Goal: Transaction & Acquisition: Purchase product/service

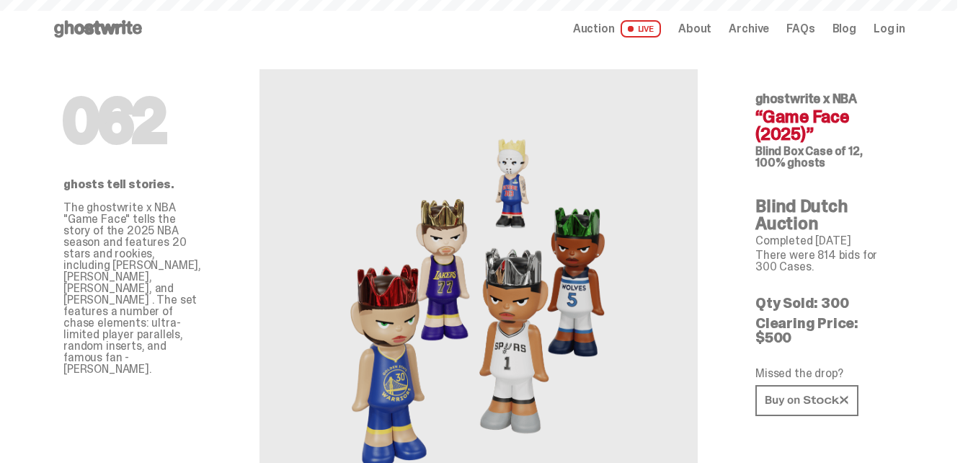
click at [99, 30] on icon at bounding box center [98, 28] width 92 height 23
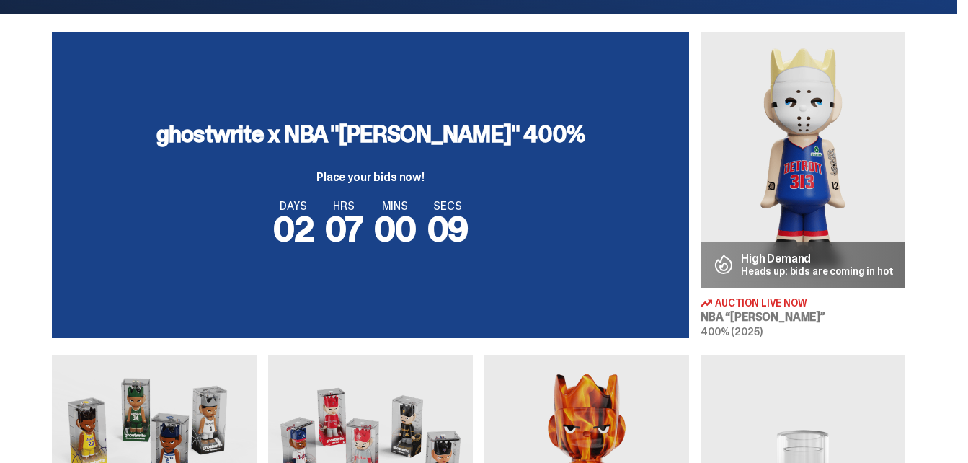
scroll to position [144, 0]
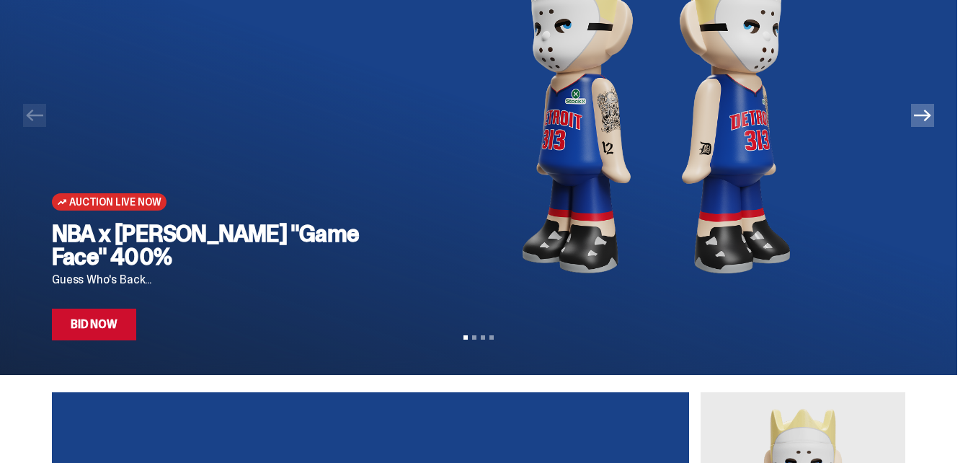
click at [128, 322] on link "Bid Now" at bounding box center [94, 325] width 84 height 32
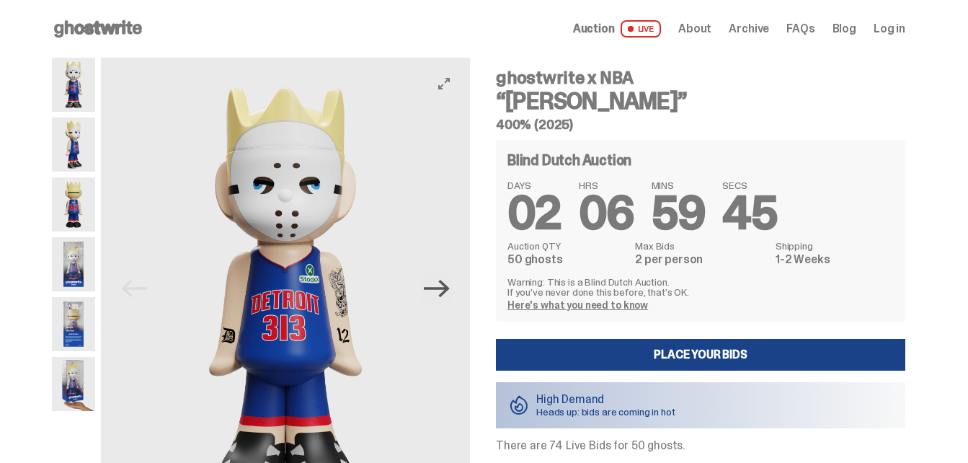
click at [442, 288] on icon "Next" at bounding box center [436, 288] width 25 height 17
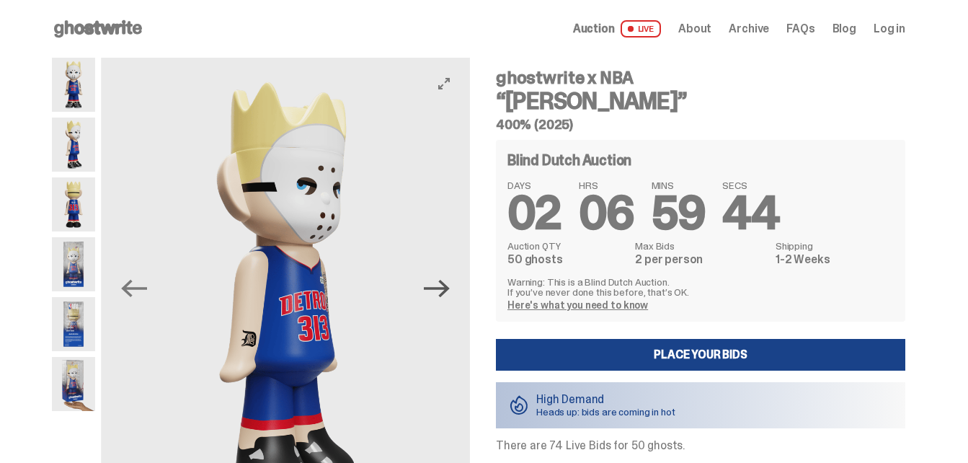
click at [442, 288] on icon "Next" at bounding box center [436, 288] width 25 height 17
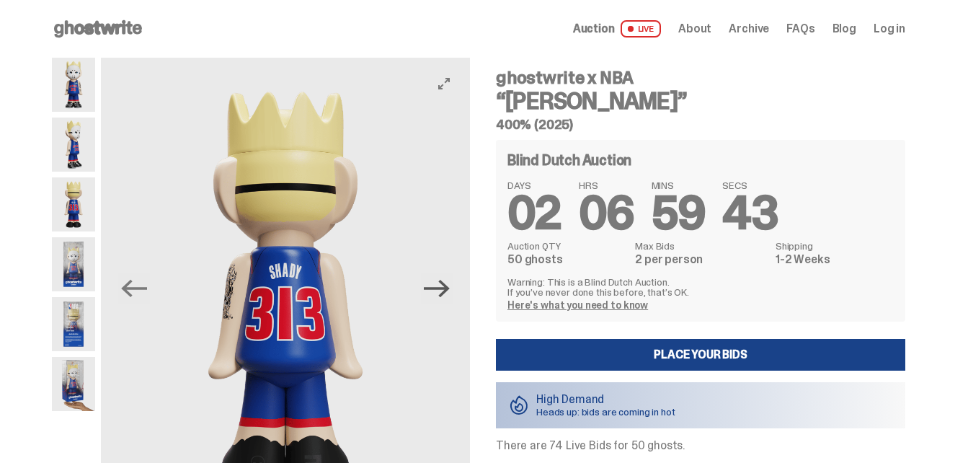
click at [442, 288] on icon "Next" at bounding box center [436, 288] width 25 height 17
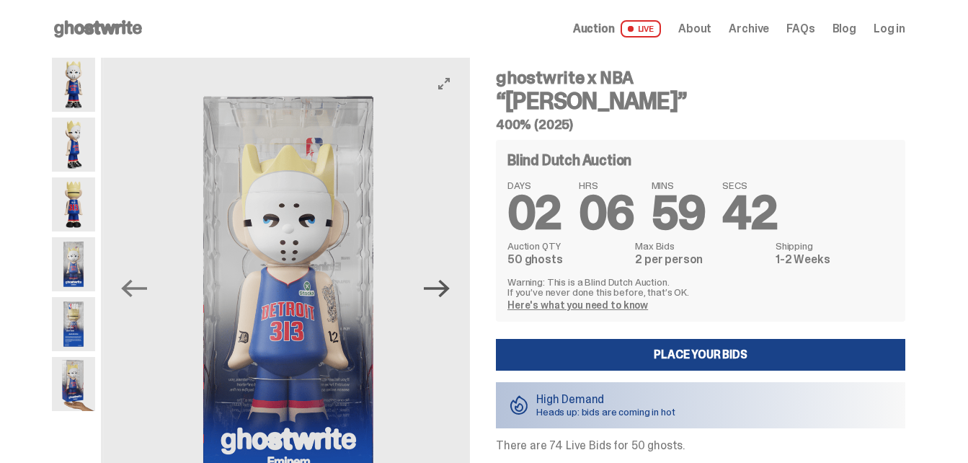
click at [442, 288] on icon "Next" at bounding box center [436, 288] width 25 height 17
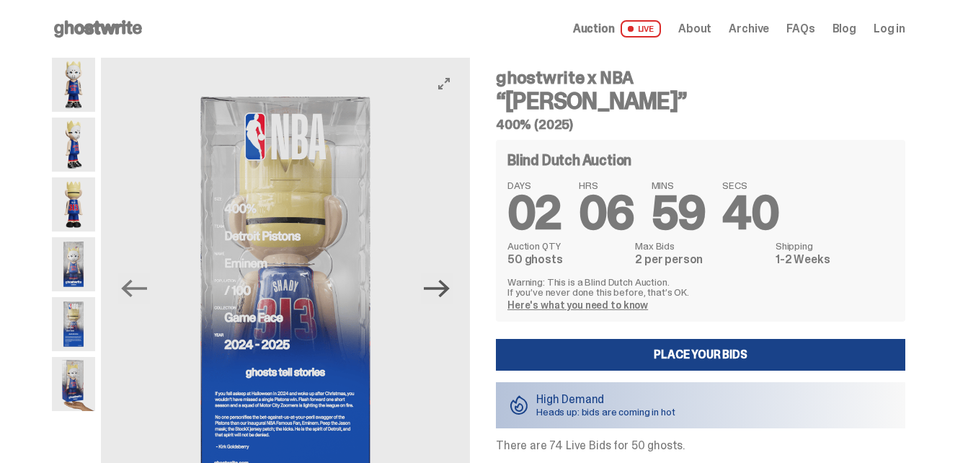
click at [442, 288] on icon "Next" at bounding box center [436, 288] width 25 height 17
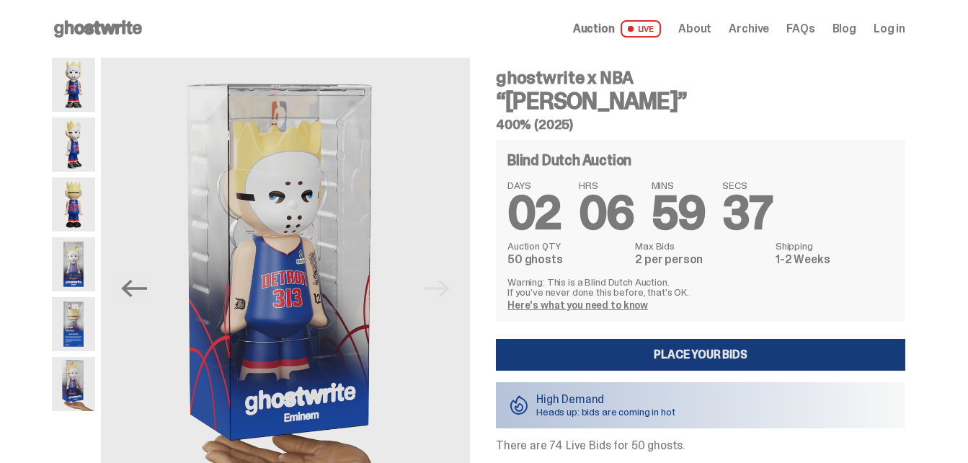
click at [650, 349] on link "Place your Bids" at bounding box center [701, 355] width 410 height 32
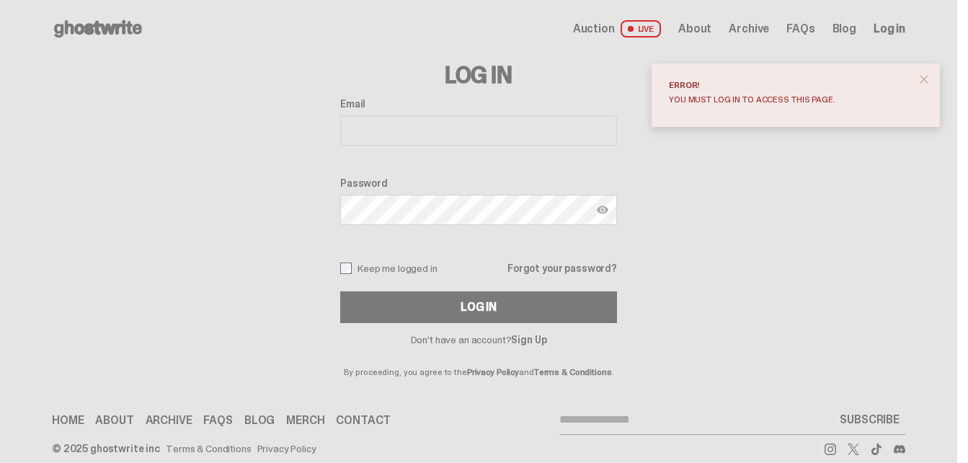
click at [451, 138] on input "Email" at bounding box center [478, 130] width 277 height 30
type input "**********"
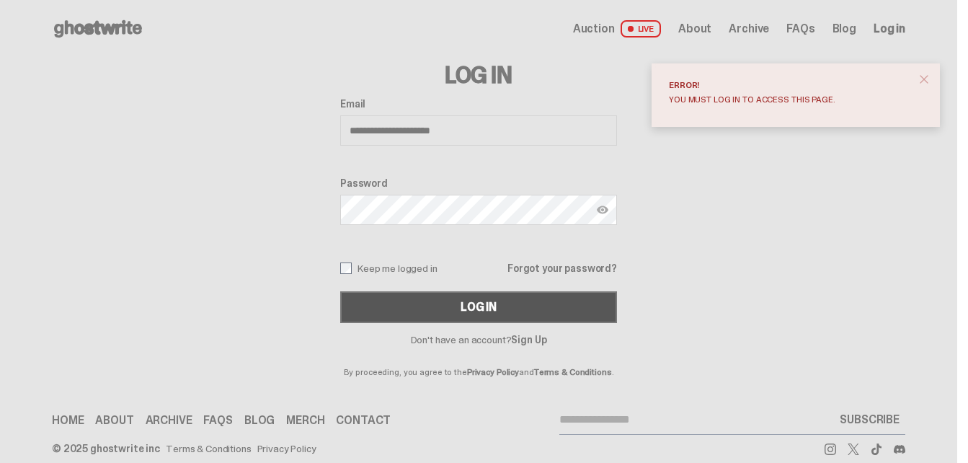
click at [457, 308] on button "Log In" at bounding box center [478, 307] width 277 height 32
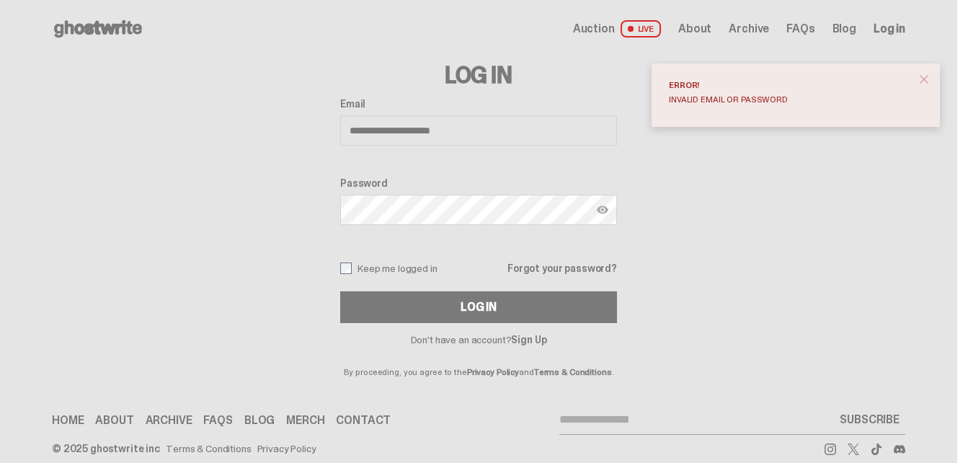
click at [580, 265] on link "Forgot your password?" at bounding box center [563, 268] width 110 height 10
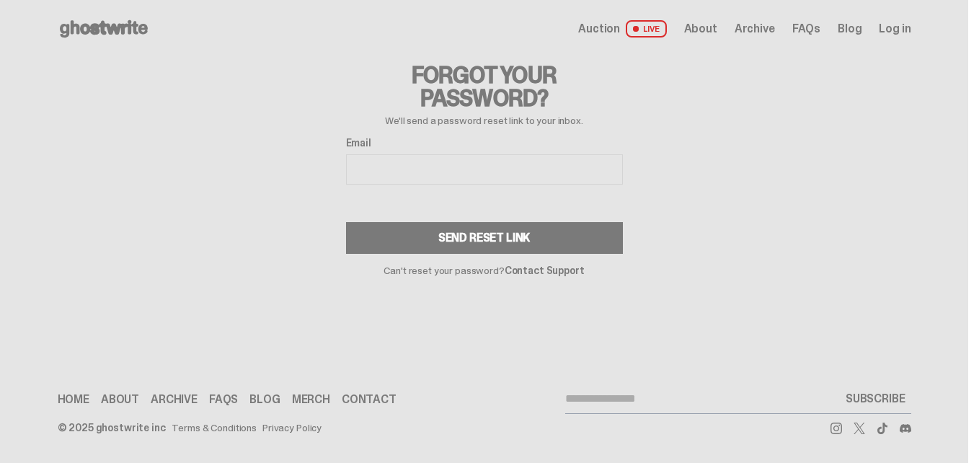
click at [410, 159] on input "Email" at bounding box center [484, 169] width 277 height 30
type input "**********"
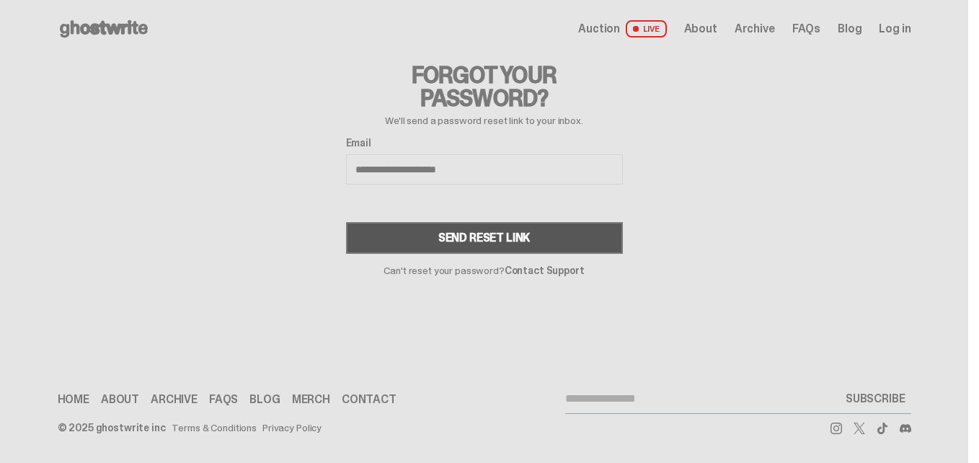
click at [430, 239] on button "Send Reset Link" at bounding box center [484, 238] width 277 height 32
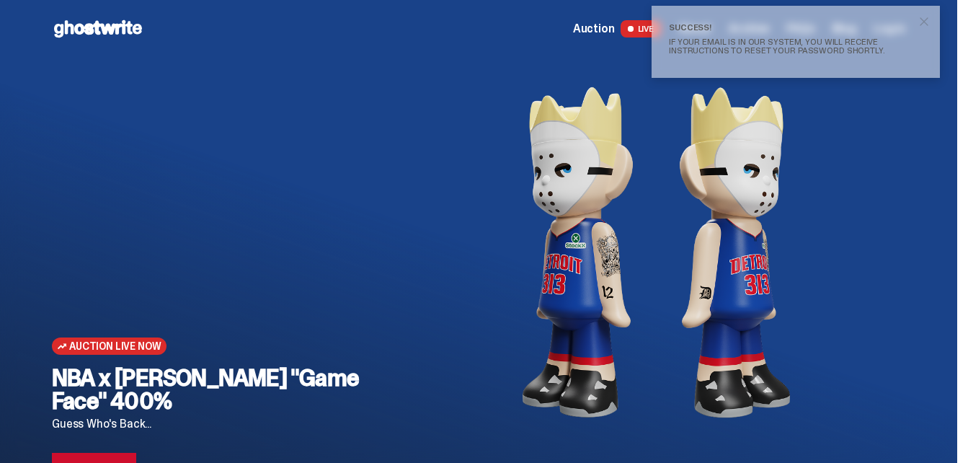
click at [929, 16] on span "close" at bounding box center [924, 21] width 14 height 14
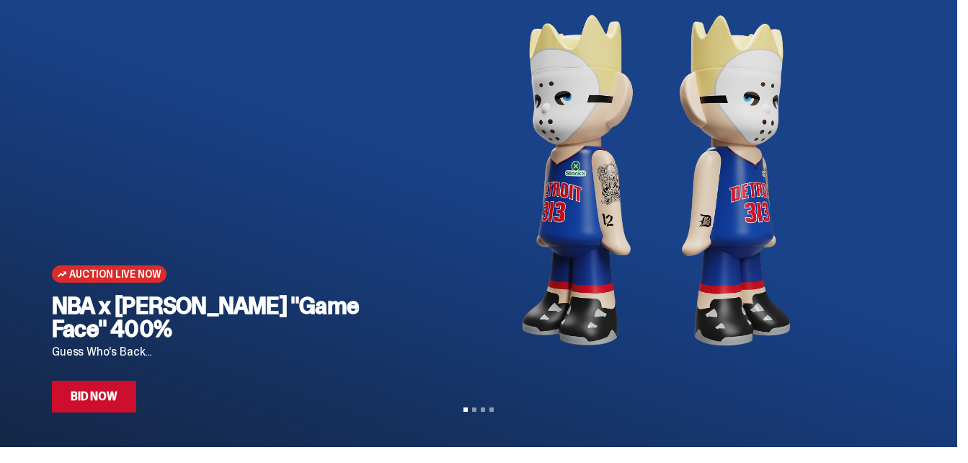
scroll to position [144, 0]
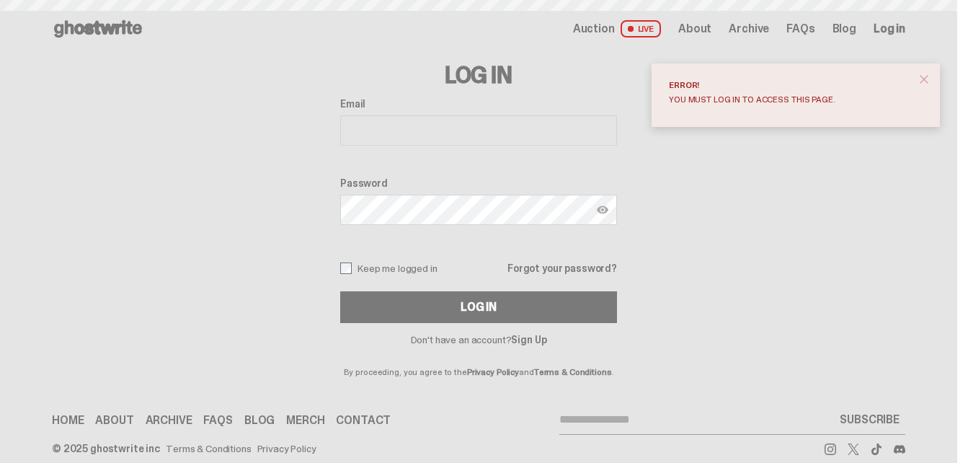
click at [456, 125] on input "Email" at bounding box center [478, 130] width 277 height 30
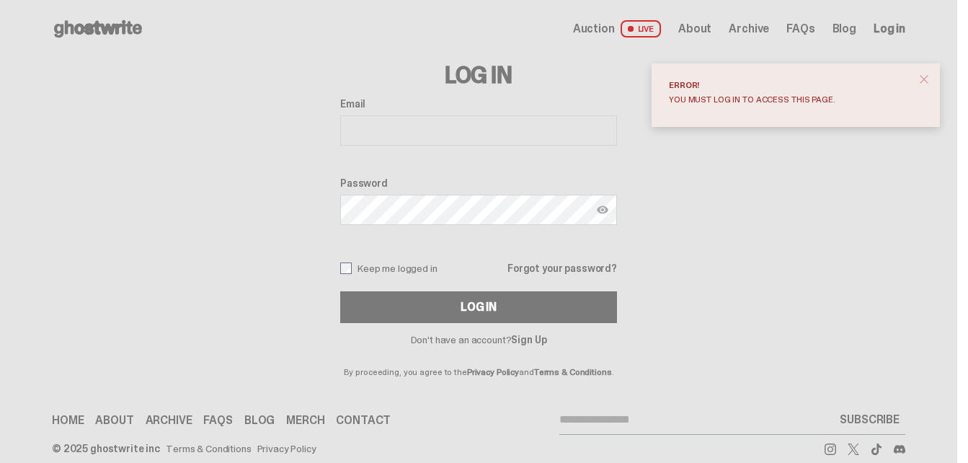
type input "**********"
click at [608, 208] on img at bounding box center [603, 210] width 12 height 12
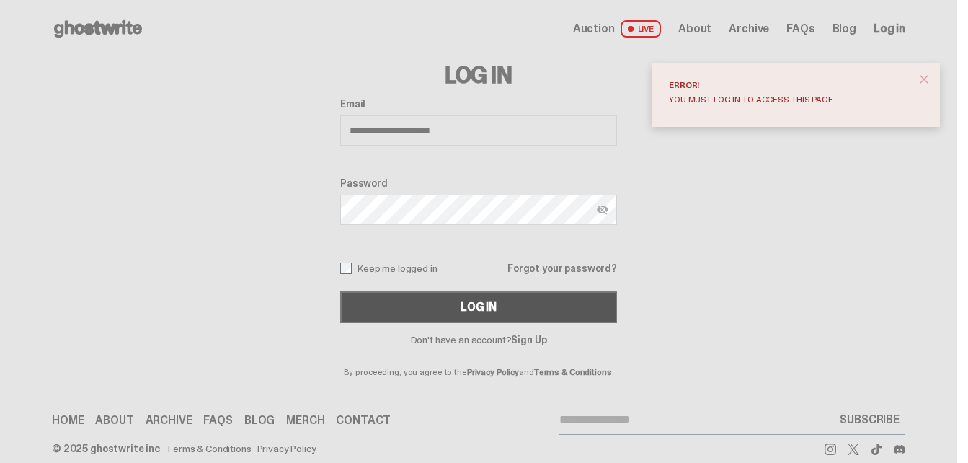
click at [523, 300] on button "Log In" at bounding box center [478, 307] width 277 height 32
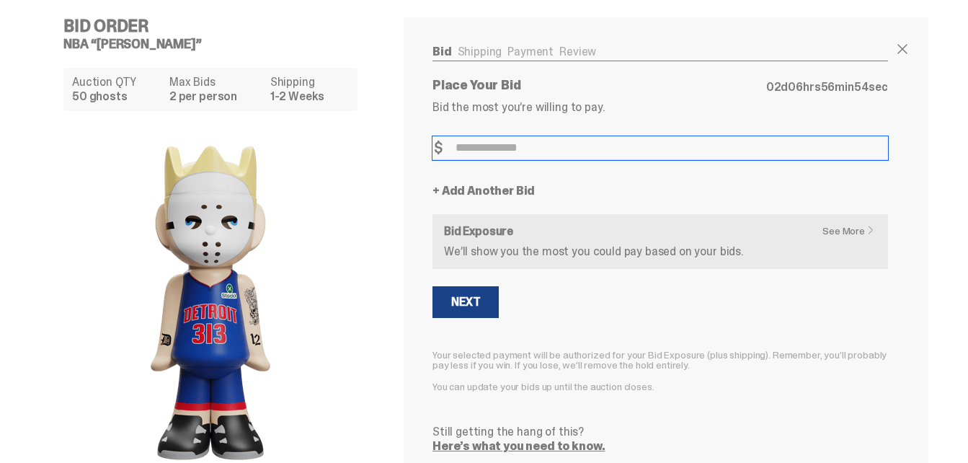
scroll to position [82, 0]
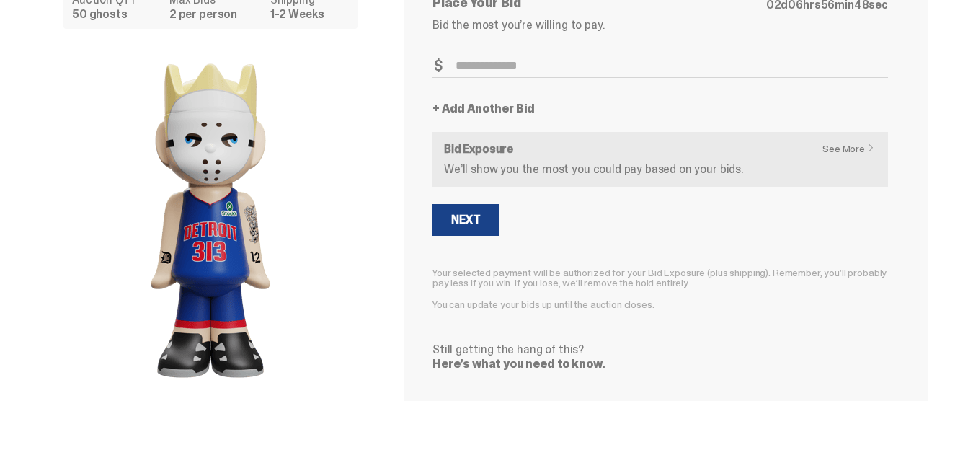
click at [860, 147] on link "See More" at bounding box center [853, 148] width 60 height 10
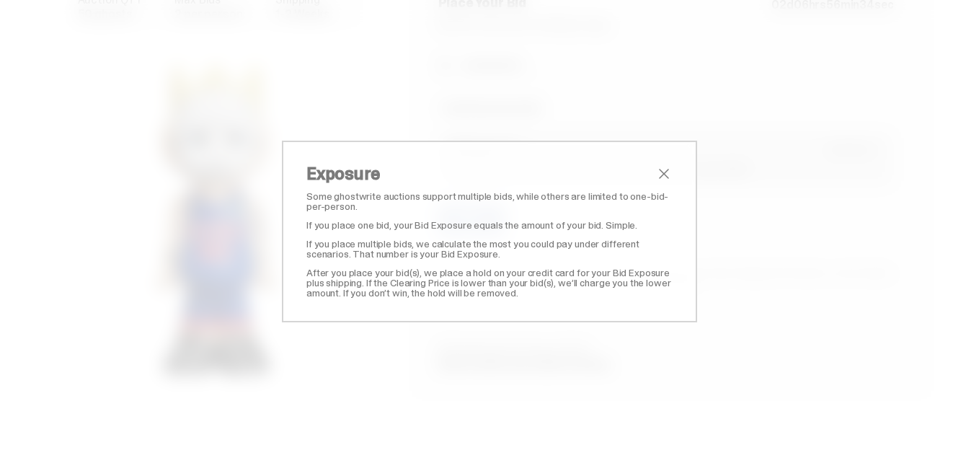
click at [655, 172] on span "close" at bounding box center [663, 173] width 17 height 17
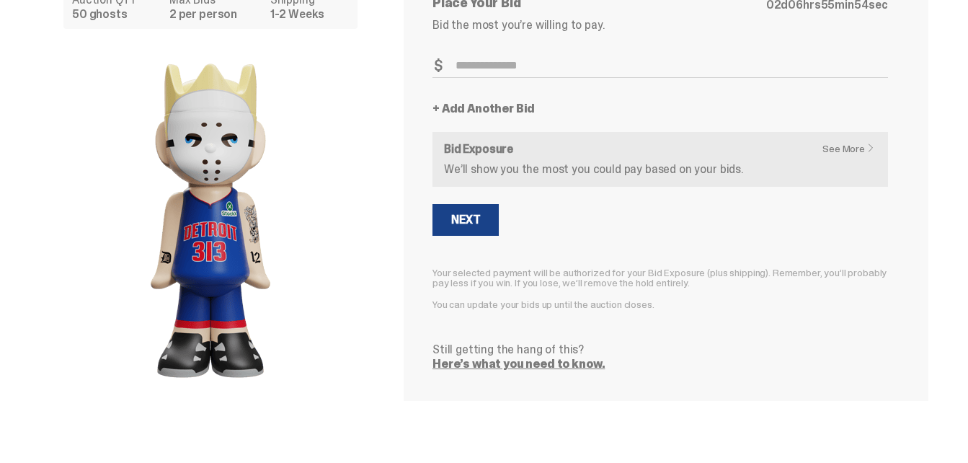
scroll to position [0, 0]
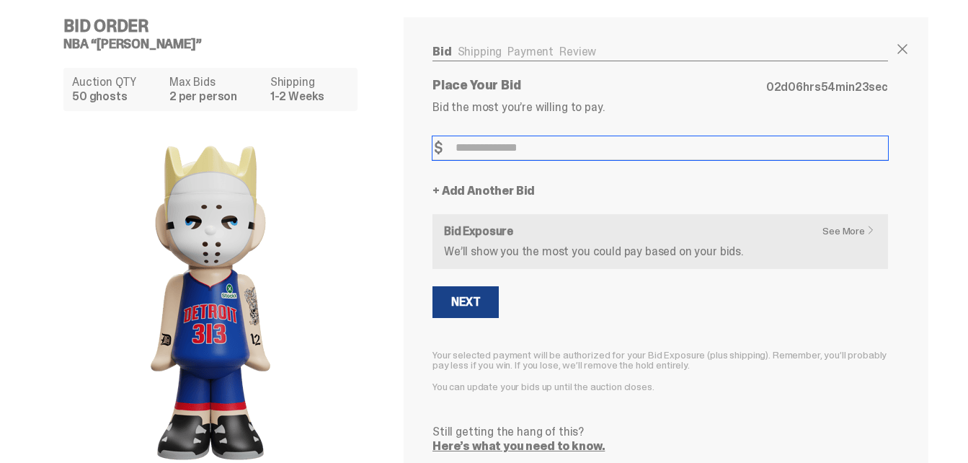
click at [500, 141] on input "Bid Amount" at bounding box center [661, 148] width 456 height 24
type input "***"
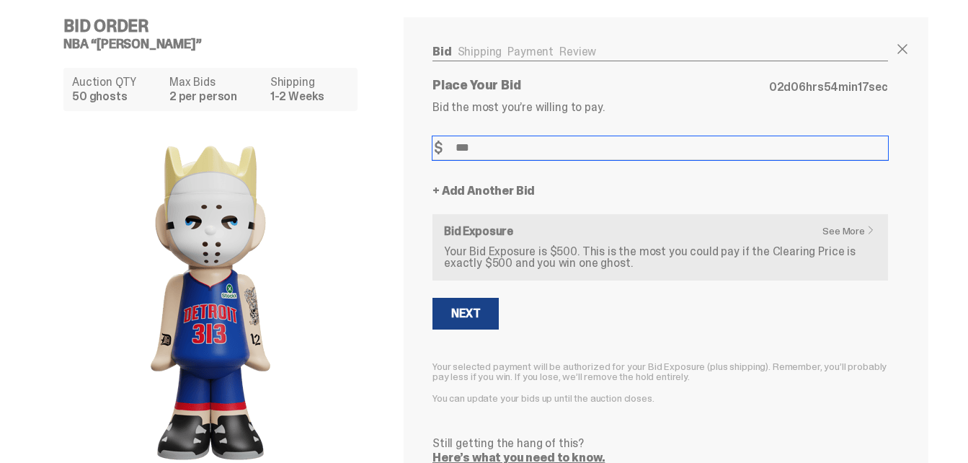
scroll to position [92, 0]
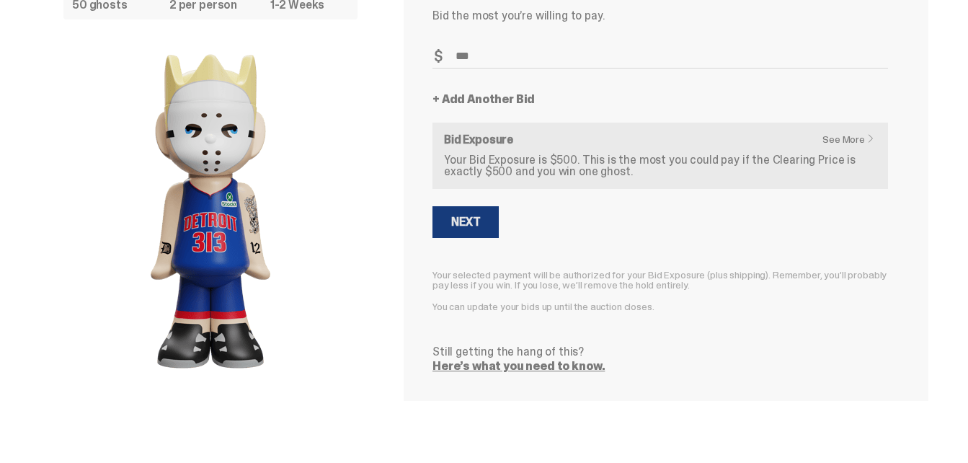
click at [479, 232] on button "Next" at bounding box center [466, 222] width 66 height 32
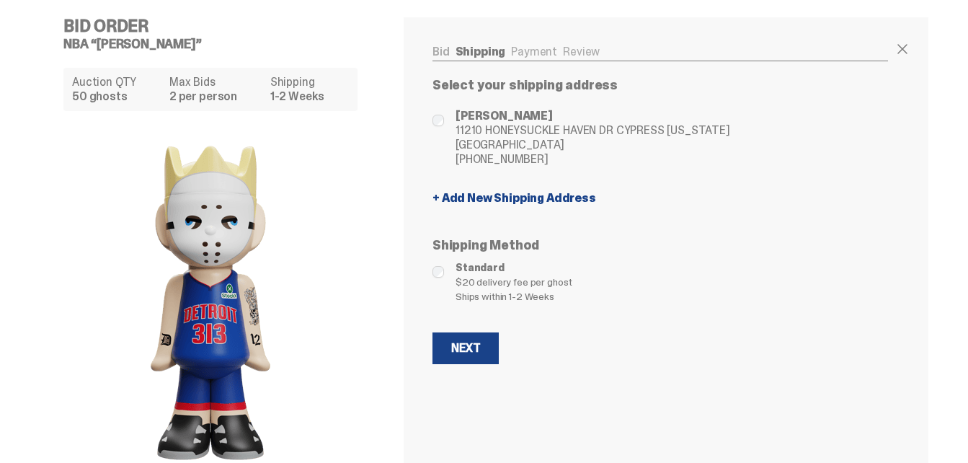
click at [474, 198] on link "+ Add New Shipping Address" at bounding box center [661, 198] width 456 height 12
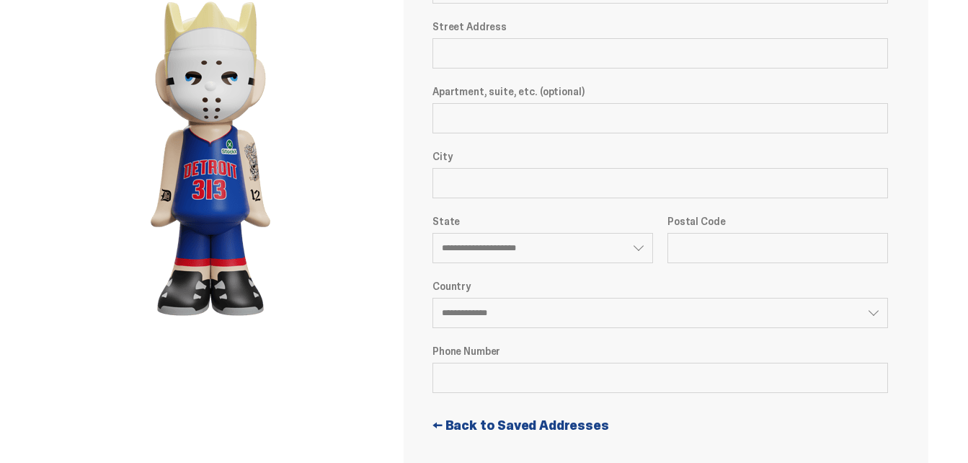
scroll to position [216, 0]
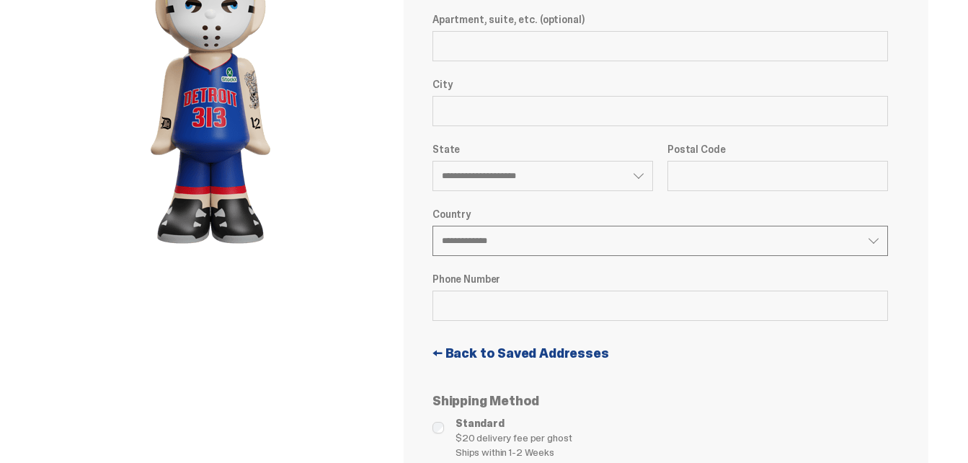
click at [546, 239] on select "**********" at bounding box center [661, 241] width 456 height 30
click at [416, 246] on div "Bid Shipping Payment Review Auction QTY 50 ghosts Max Bids 2 per person Shippin…" at bounding box center [660, 177] width 513 height 753
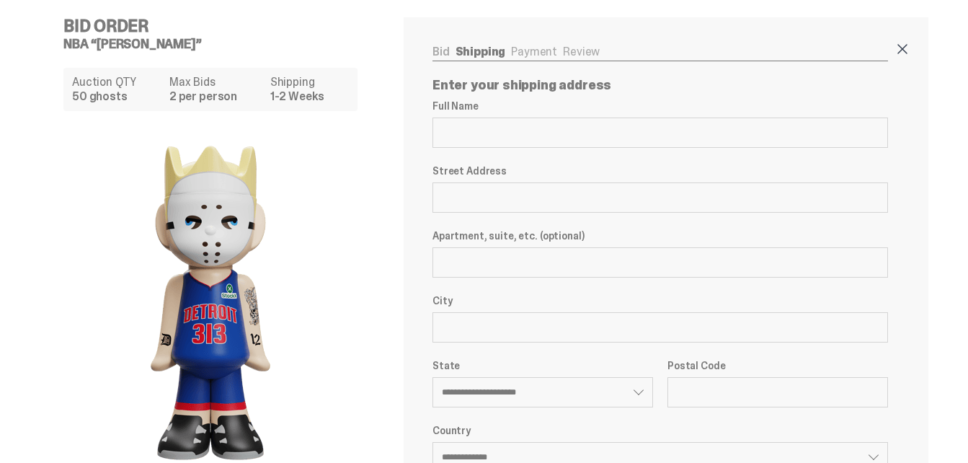
click at [906, 48] on span at bounding box center [902, 48] width 17 height 17
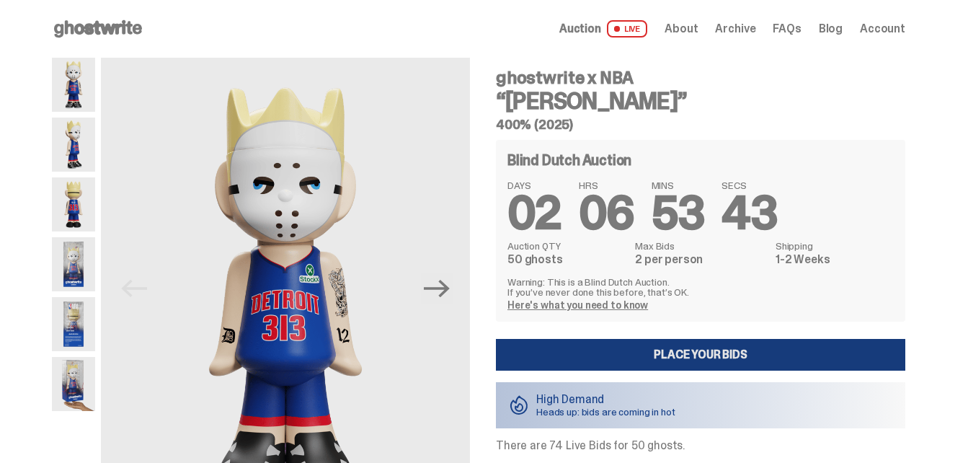
click at [652, 358] on link "Place your Bids" at bounding box center [701, 355] width 410 height 32
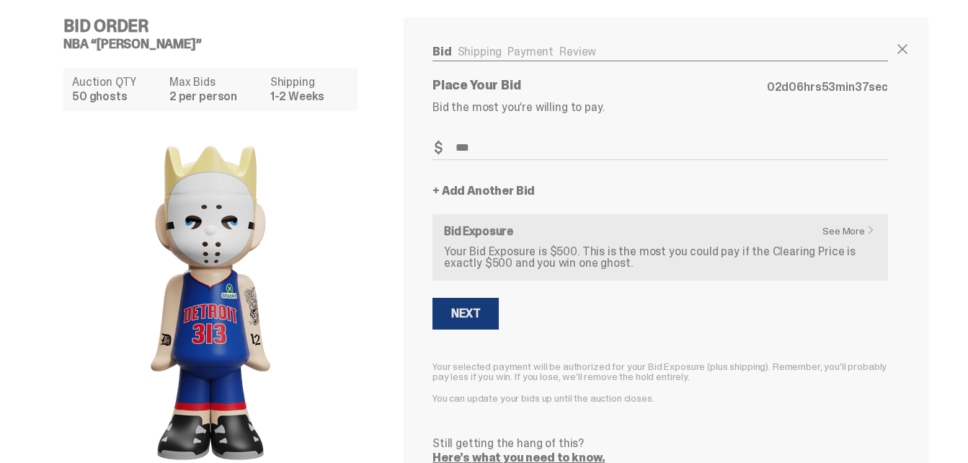
click at [475, 314] on div "Next" at bounding box center [465, 314] width 29 height 12
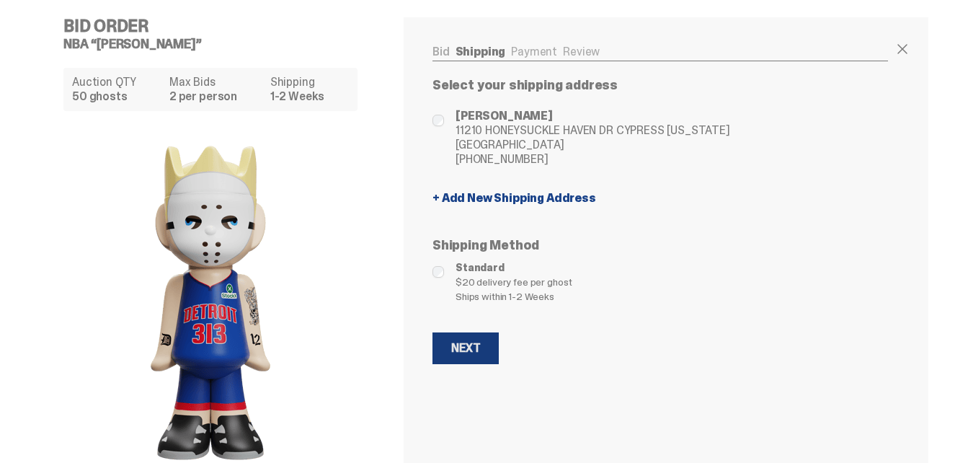
click at [464, 343] on div "Next" at bounding box center [465, 348] width 29 height 12
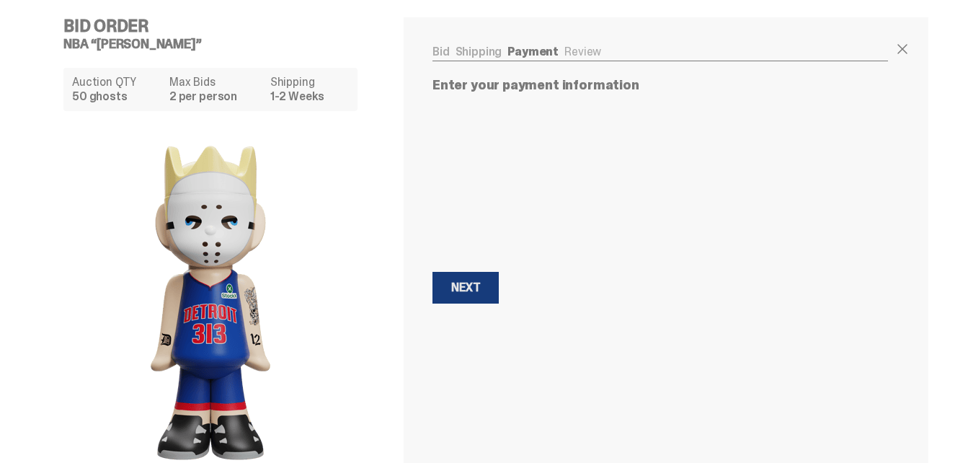
click at [463, 300] on button "Next Next" at bounding box center [466, 288] width 66 height 32
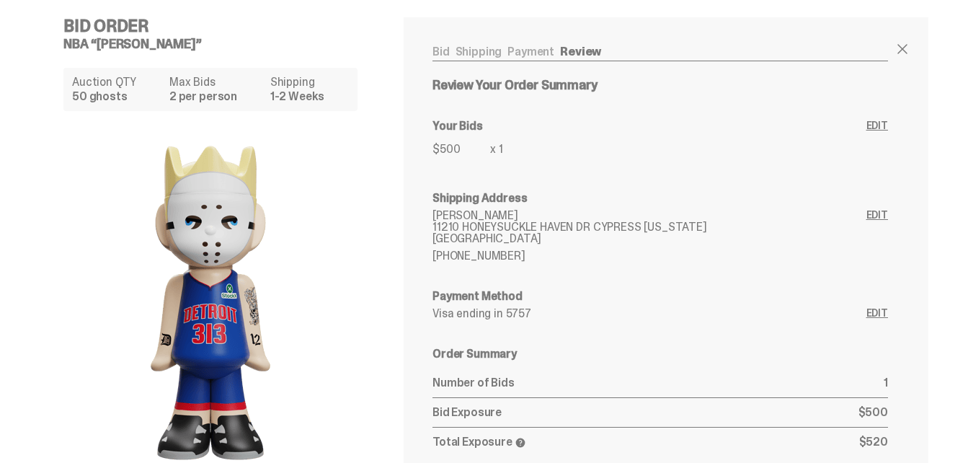
scroll to position [211, 0]
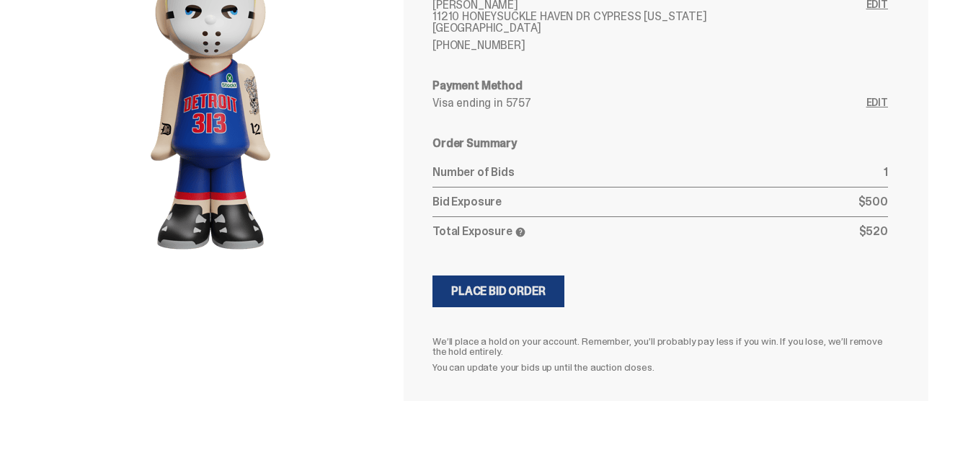
click at [516, 291] on div "Place Bid Order" at bounding box center [498, 292] width 94 height 12
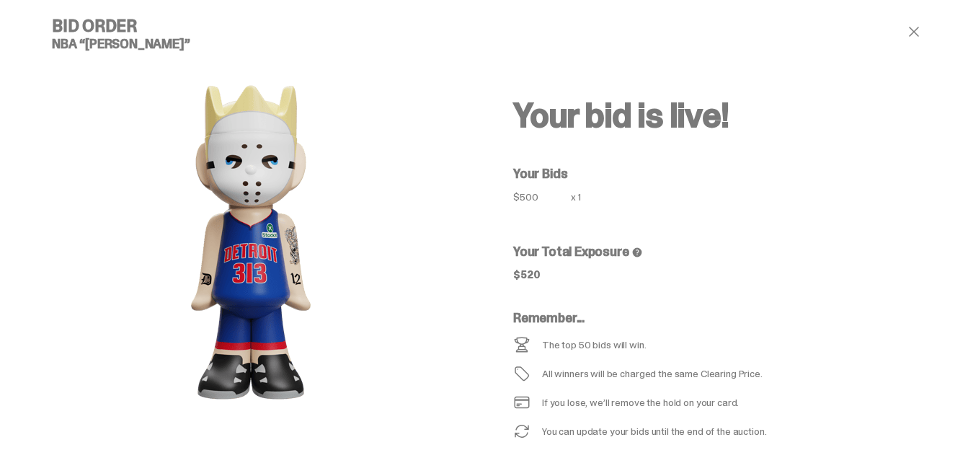
scroll to position [61, 0]
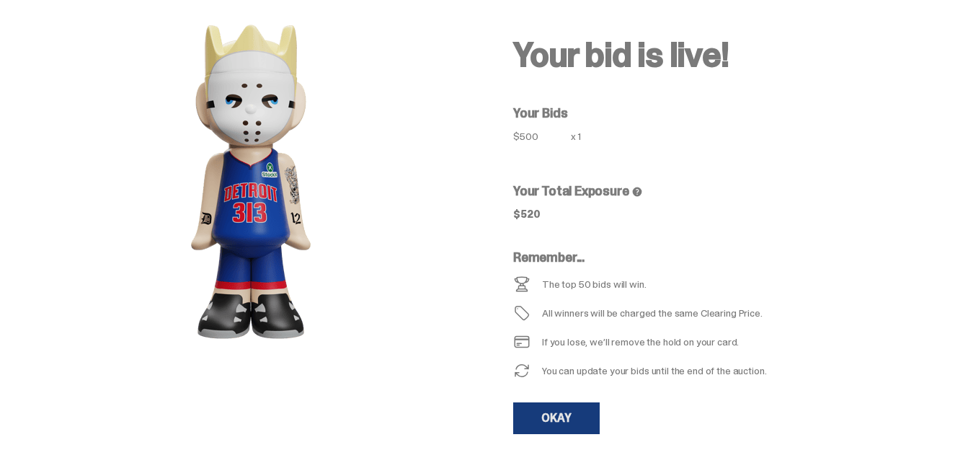
click at [589, 422] on link "OKAY" at bounding box center [556, 418] width 87 height 32
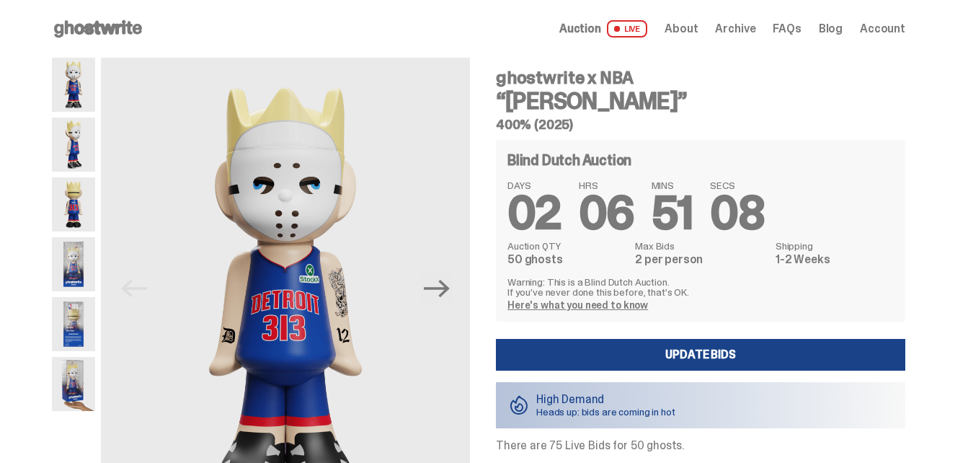
click at [87, 82] on img at bounding box center [73, 85] width 43 height 54
click at [446, 293] on icon "Next" at bounding box center [436, 287] width 25 height 25
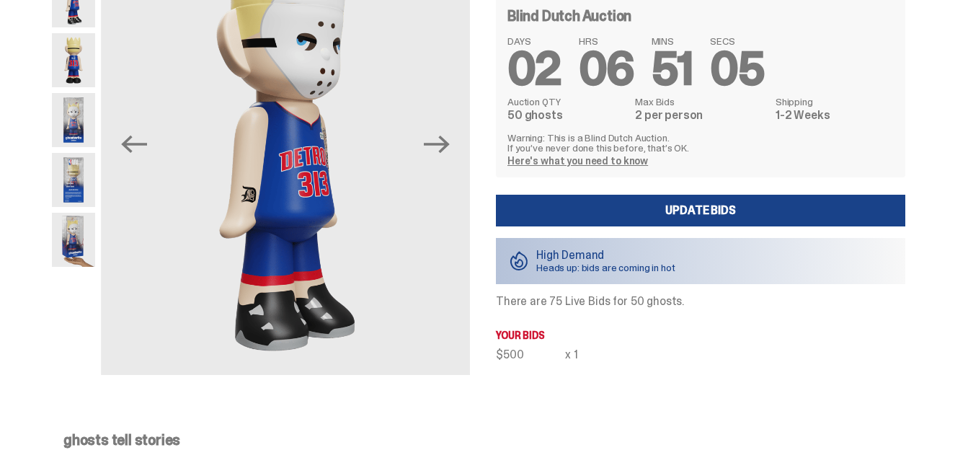
scroll to position [72, 0]
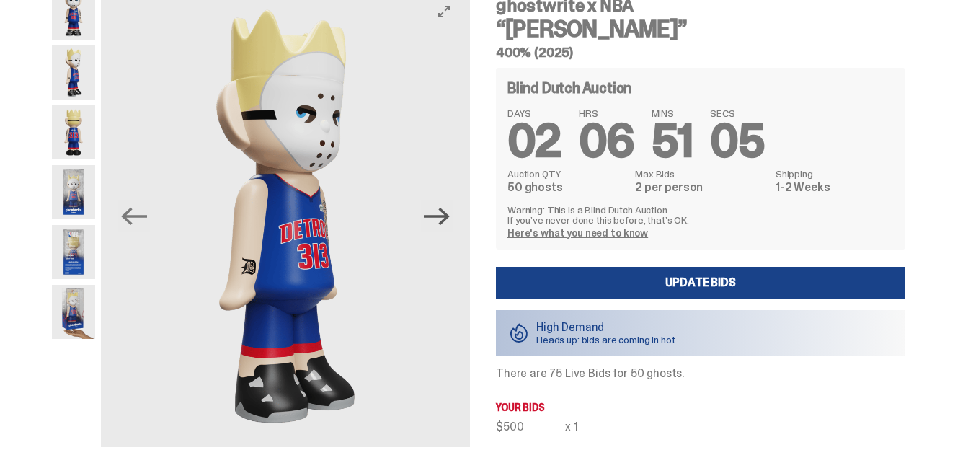
click at [449, 221] on icon "Next" at bounding box center [436, 215] width 25 height 25
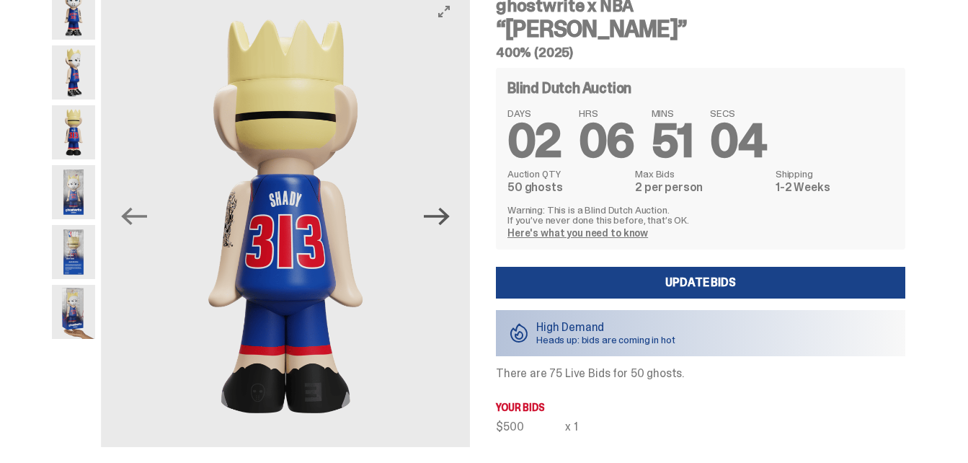
click at [449, 221] on icon "Next" at bounding box center [436, 215] width 25 height 25
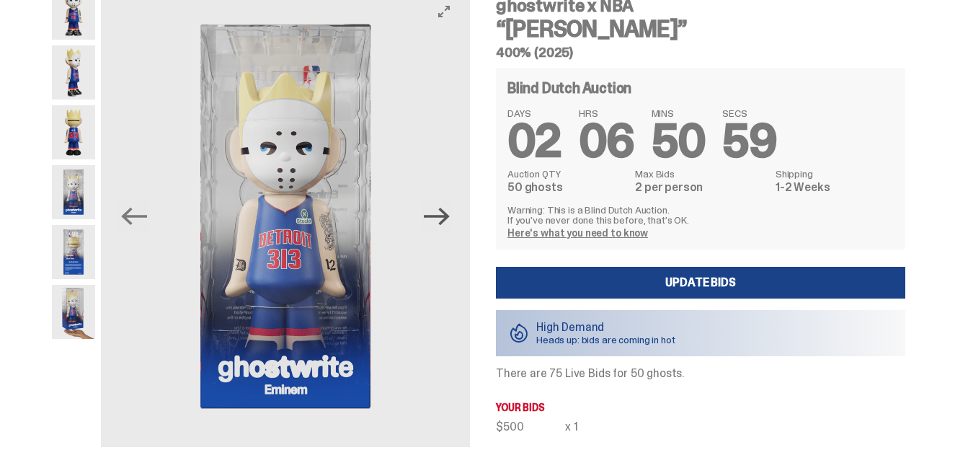
click at [449, 221] on icon "Next" at bounding box center [436, 215] width 25 height 25
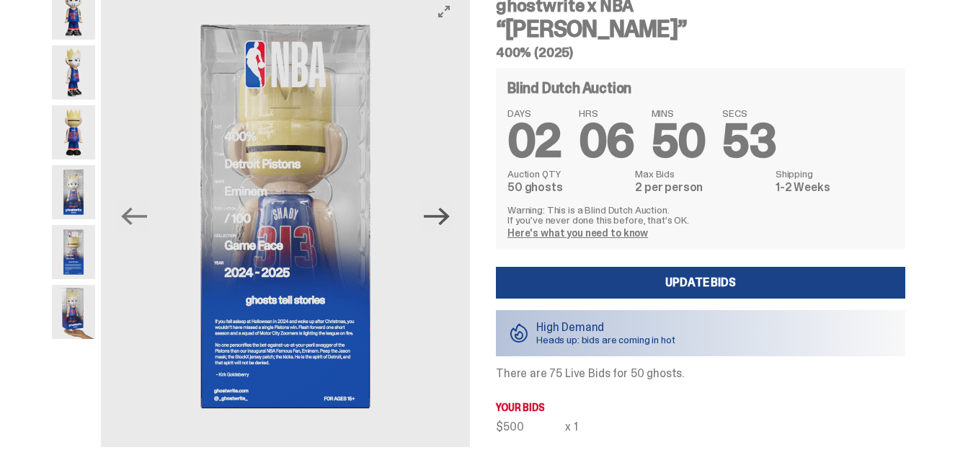
click at [443, 216] on icon "Next" at bounding box center [436, 216] width 25 height 17
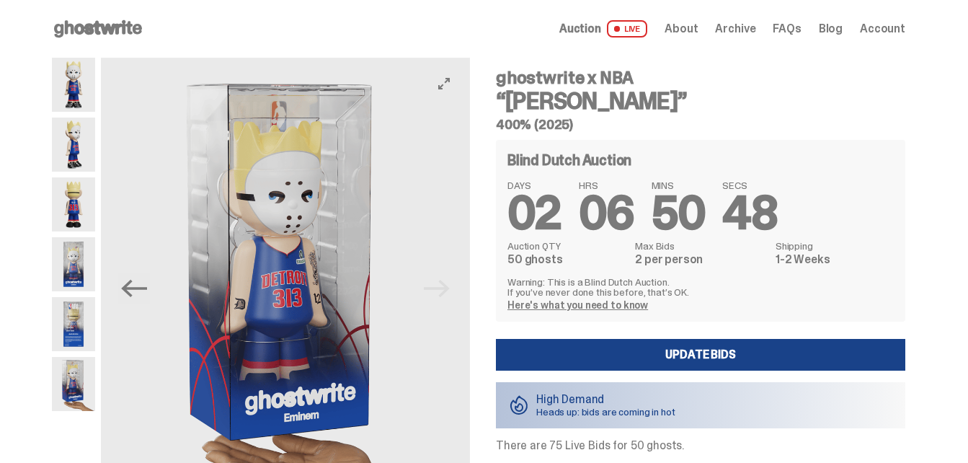
scroll to position [72, 0]
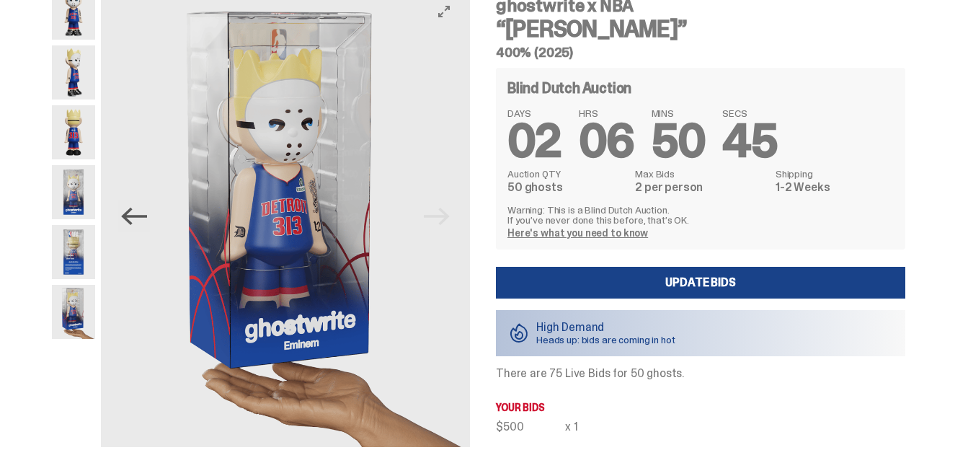
click at [136, 222] on icon "Previous" at bounding box center [134, 216] width 25 height 17
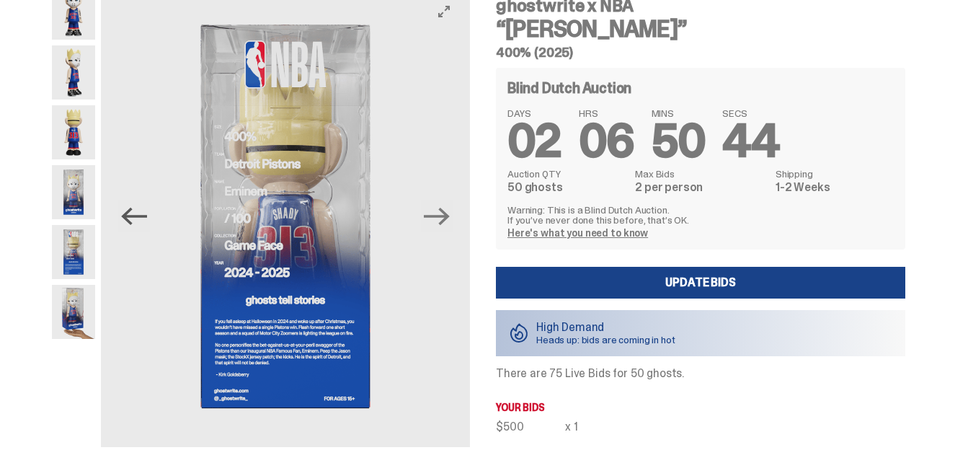
click at [136, 222] on icon "Previous" at bounding box center [134, 216] width 25 height 17
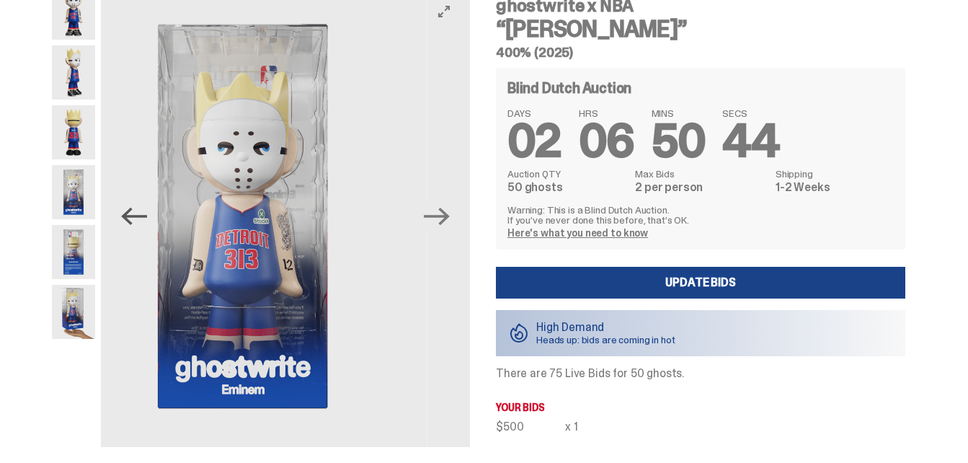
click at [136, 222] on icon "Previous" at bounding box center [134, 216] width 25 height 17
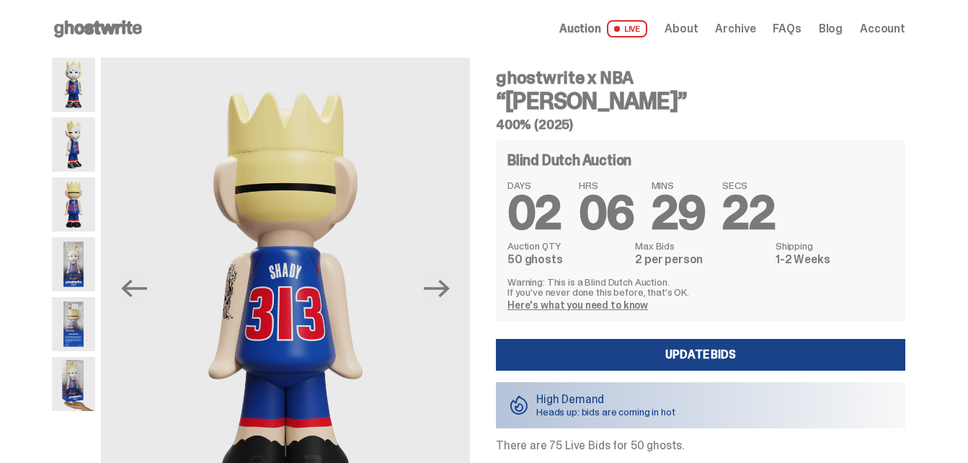
click at [116, 33] on use at bounding box center [98, 28] width 88 height 17
